Goal: Information Seeking & Learning: Learn about a topic

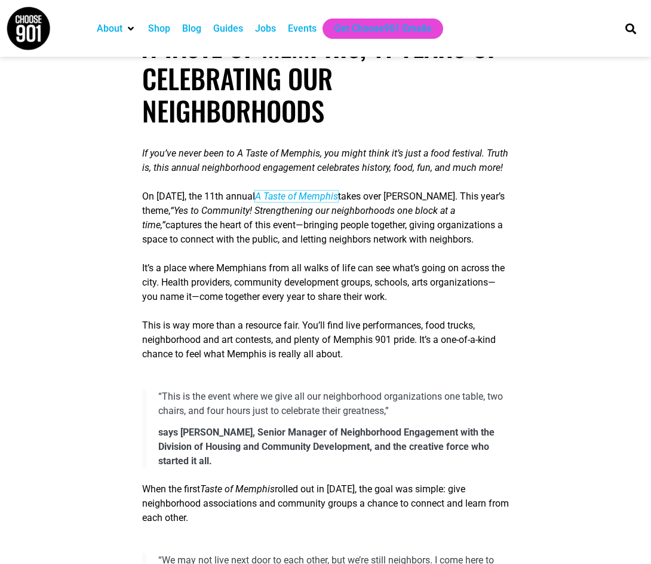
scroll to position [299, 0]
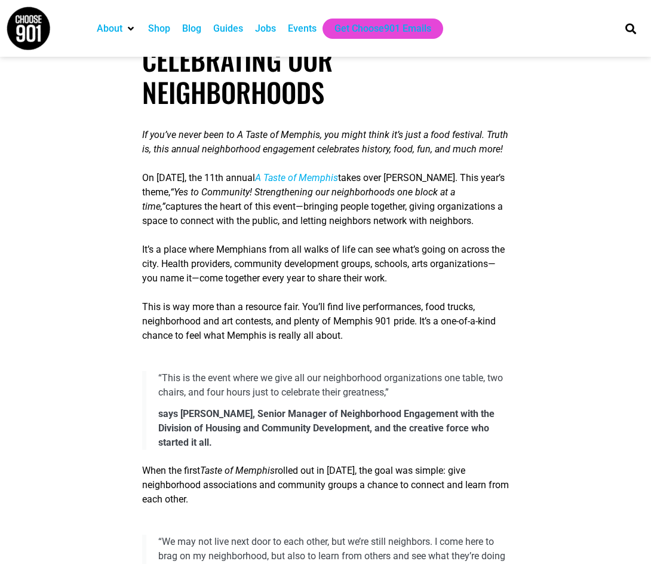
click at [422, 255] on span "It’s a place where Memphians from all walks of life can see what’s going on acr…" at bounding box center [323, 264] width 363 height 40
click at [294, 225] on span "captures the heart of this event—bringing people together, giving organizations…" at bounding box center [322, 214] width 361 height 26
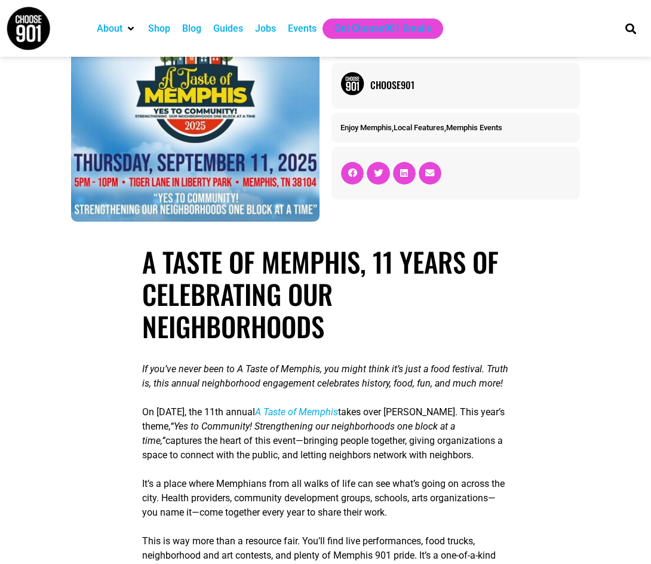
scroll to position [179, 0]
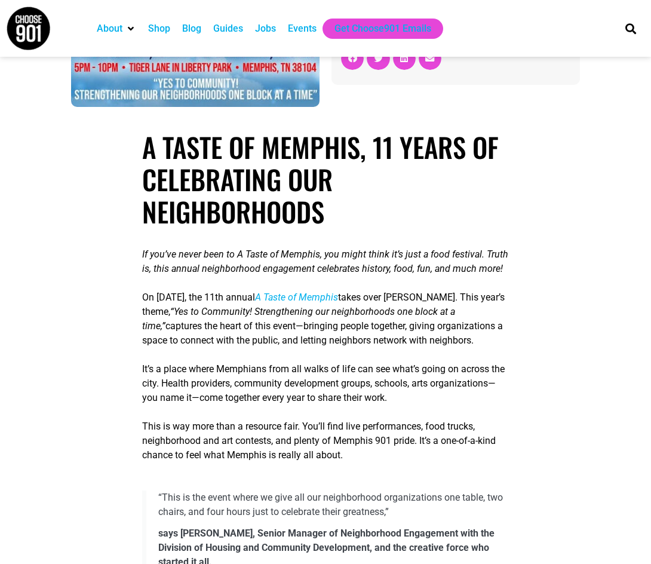
click at [321, 374] on span "It’s a place where Memphians from all walks of life can see what’s going on acr…" at bounding box center [323, 383] width 363 height 40
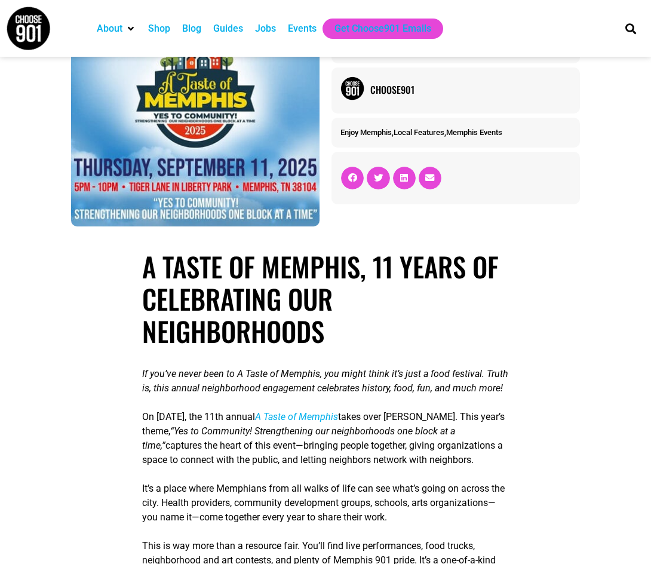
click at [208, 157] on img at bounding box center [195, 117] width 249 height 217
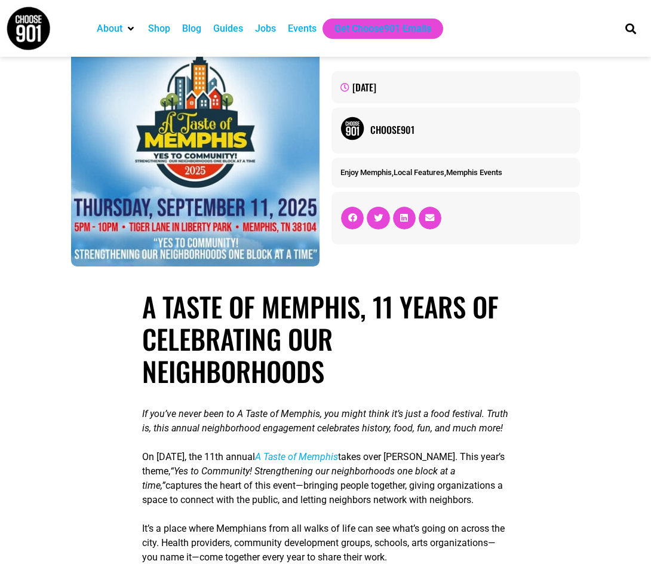
scroll to position [0, 0]
